Goal: Information Seeking & Learning: Learn about a topic

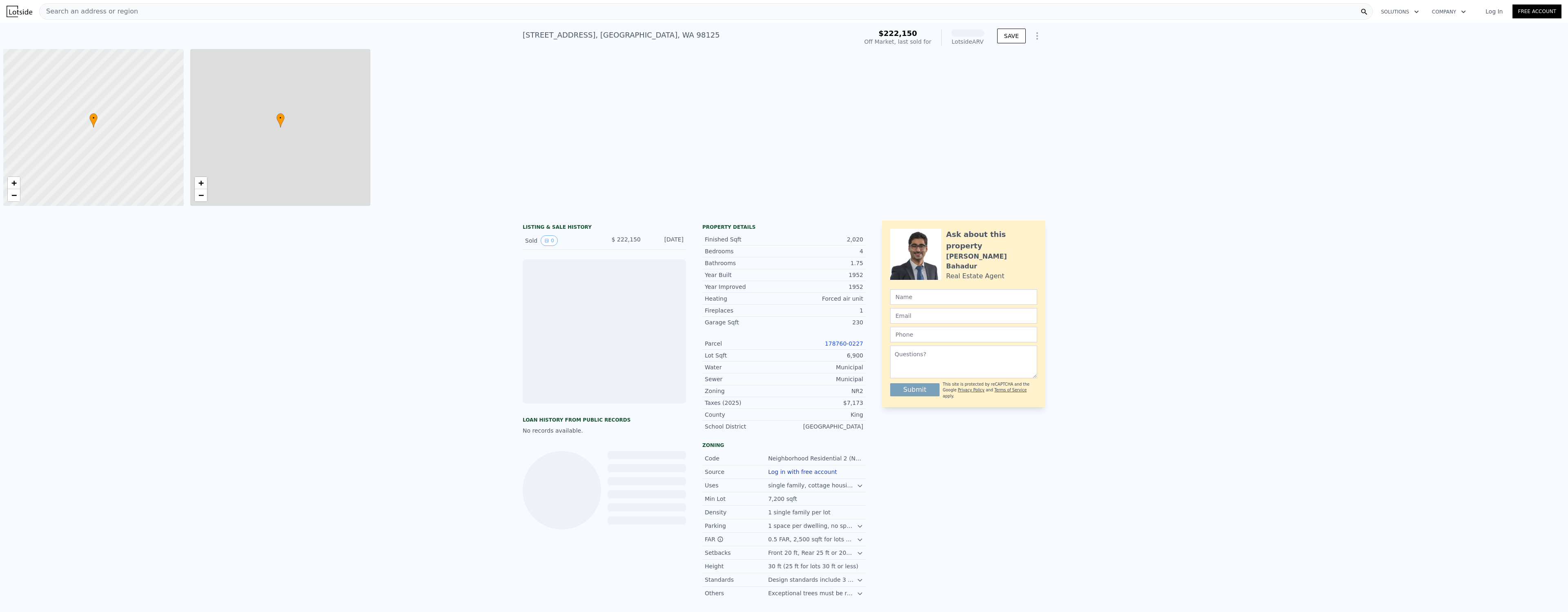
scroll to position [0, 3]
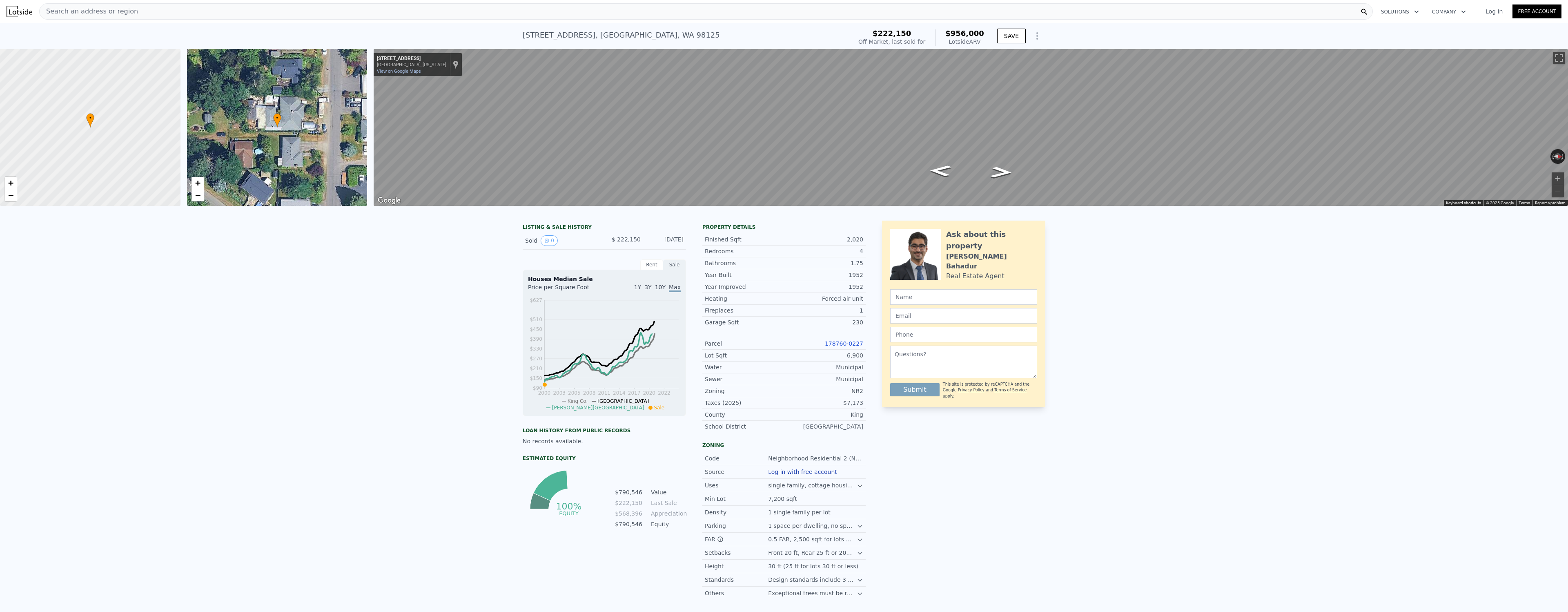
click at [1090, 290] on div "LISTING & SALE HISTORY Sold 0 $ 222,150 Apr 6, 2000 Rent Sale Rent over time Pr…" at bounding box center [784, 425] width 1568 height 421
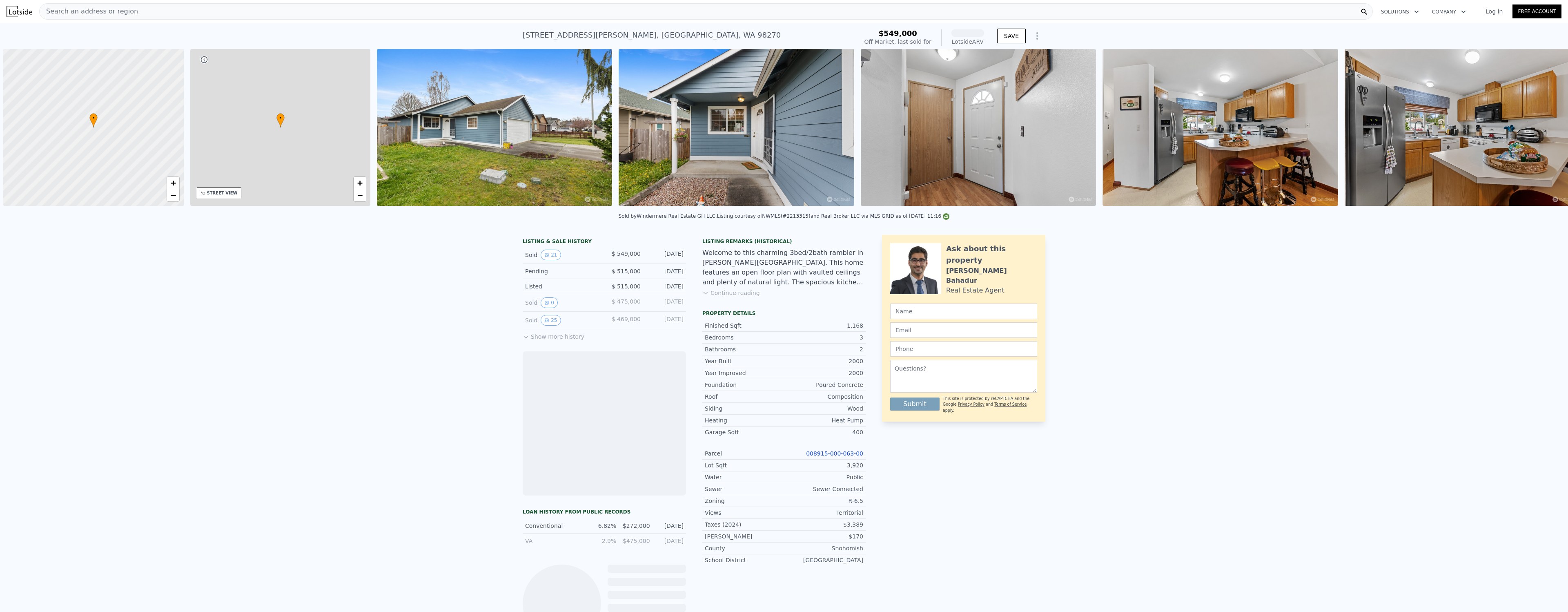
scroll to position [0, 3]
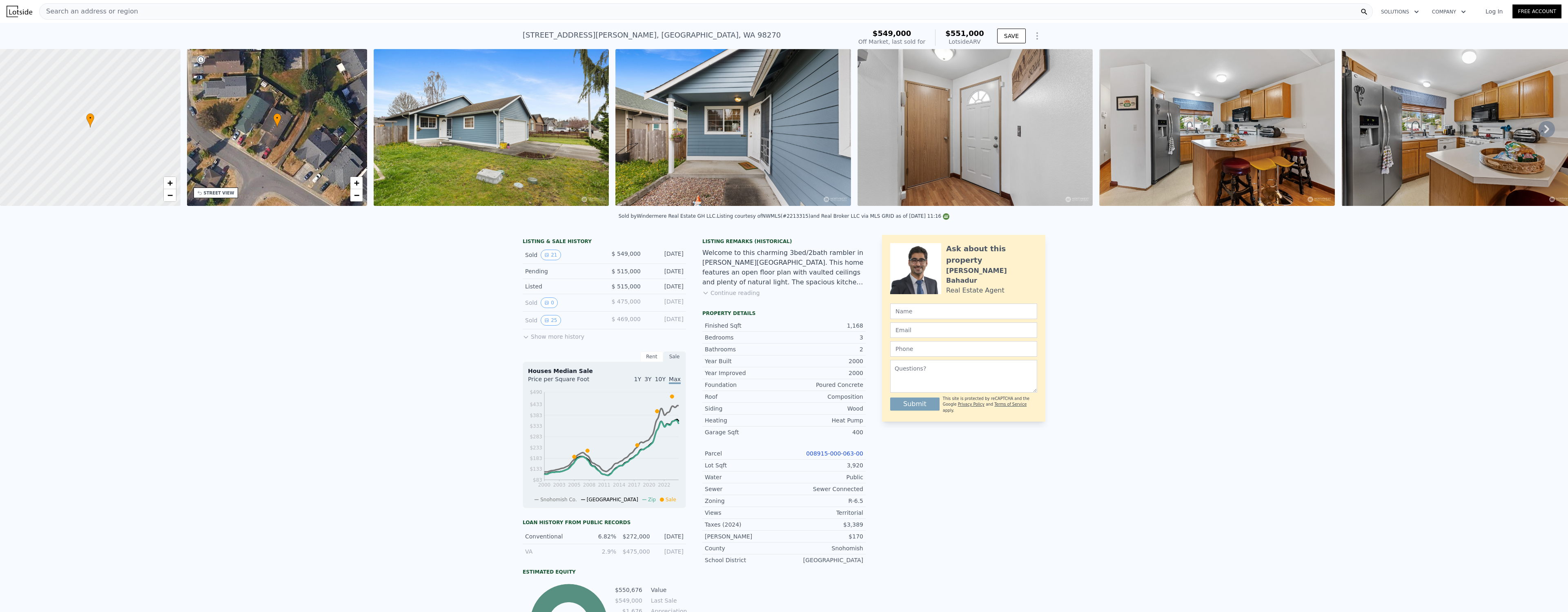
click at [226, 276] on div "LISTING & SALE HISTORY Sold 21 $ 549,000 May 15, 2024 Pending $ 515,000 Apr 2, …" at bounding box center [784, 463] width 1568 height 471
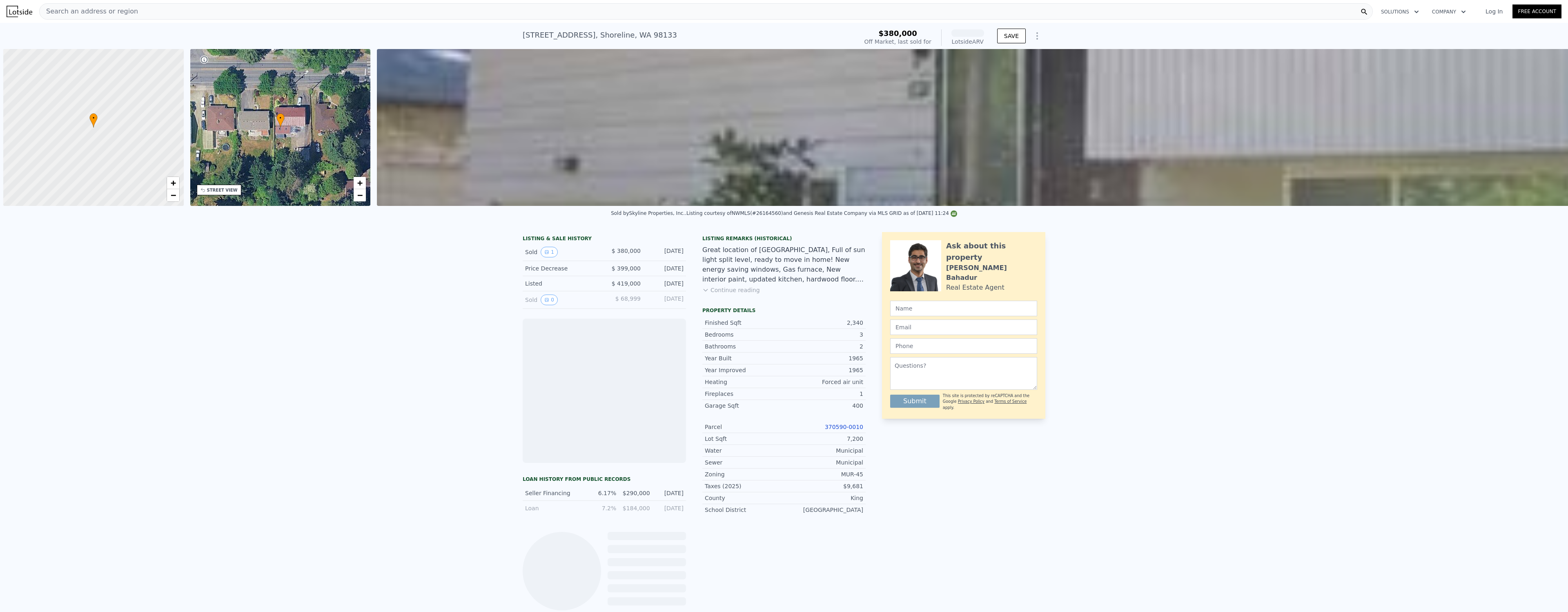
scroll to position [0, 3]
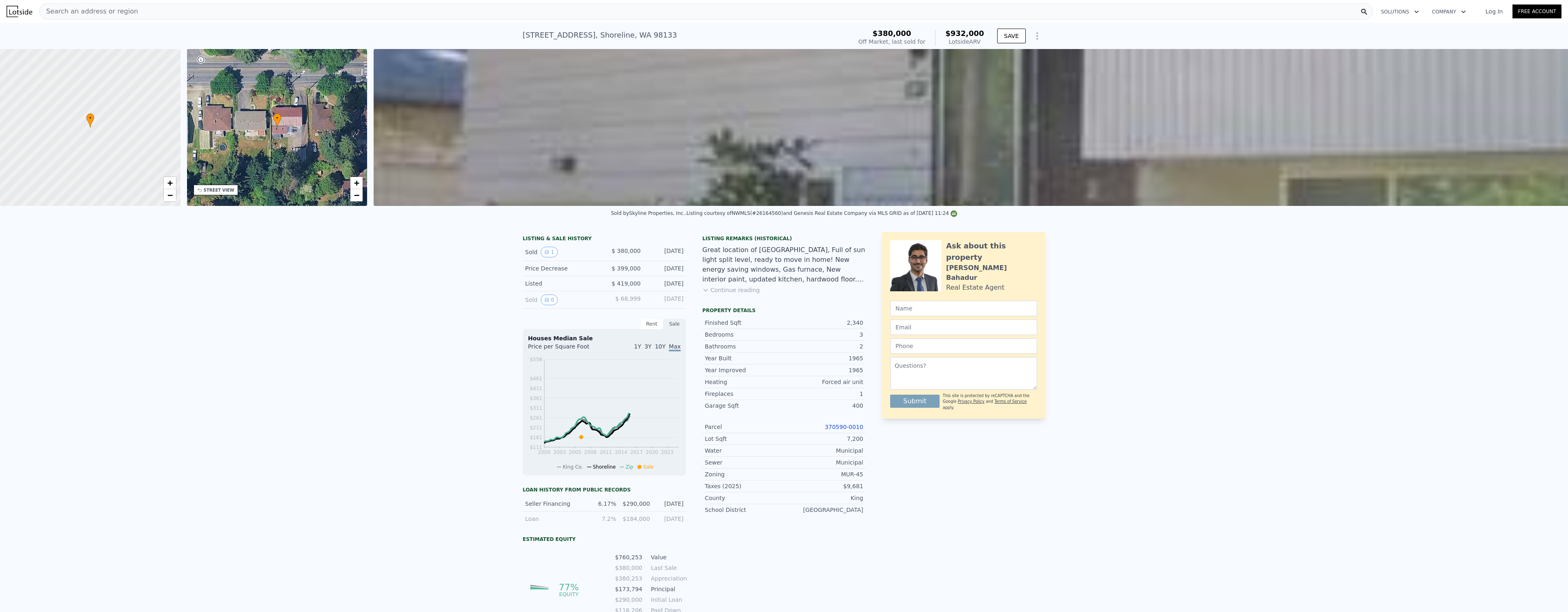
click at [332, 309] on div "LISTING & SALE HISTORY Sold 1 $ 380,000 [DATE] Price Decrease $ 399,000 [DATE] …" at bounding box center [784, 446] width 1568 height 441
